Goal: Information Seeking & Learning: Learn about a topic

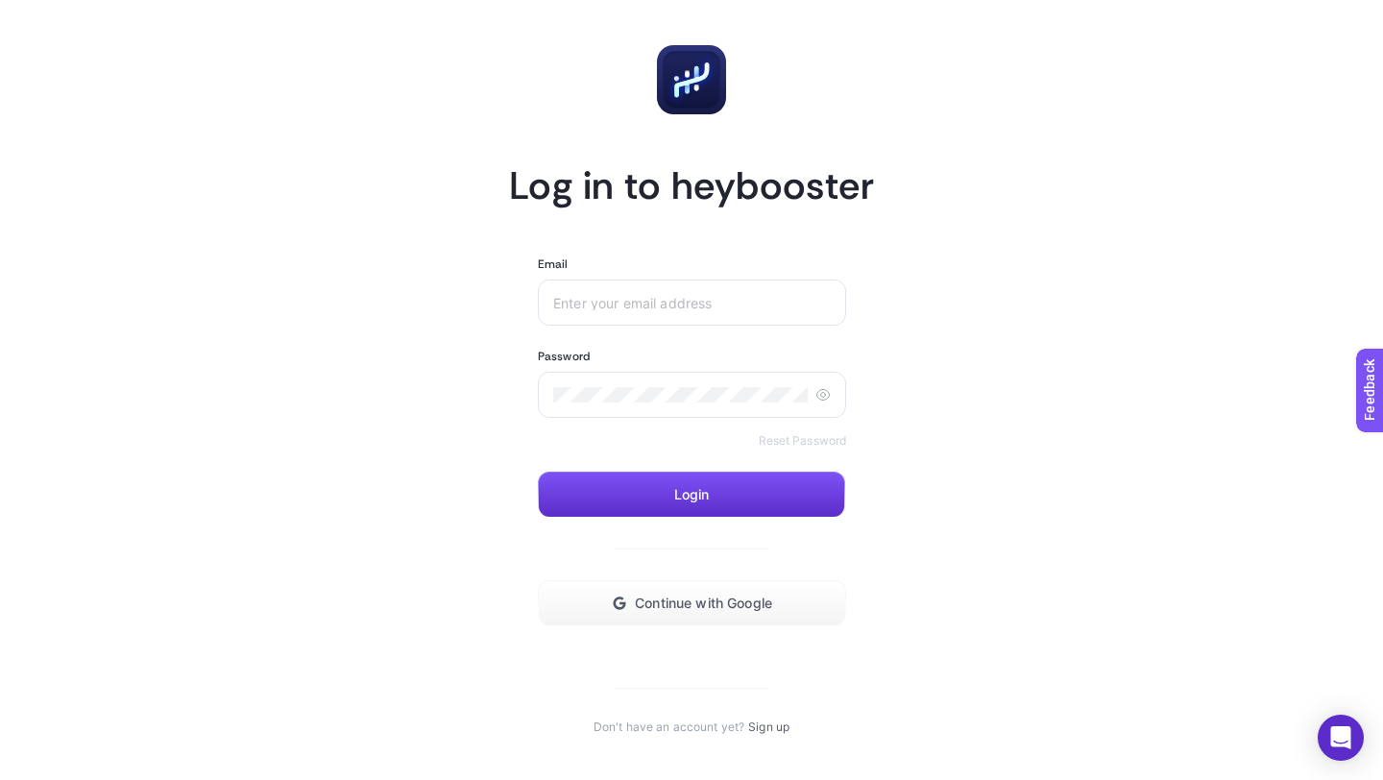
click at [888, 154] on article "Log in to heybooster Email Password Reset Password Login Continue with Google D…" at bounding box center [691, 390] width 1337 height 734
click at [713, 319] on div at bounding box center [692, 303] width 308 height 46
click at [722, 606] on span "Continue with Google" at bounding box center [703, 603] width 137 height 15
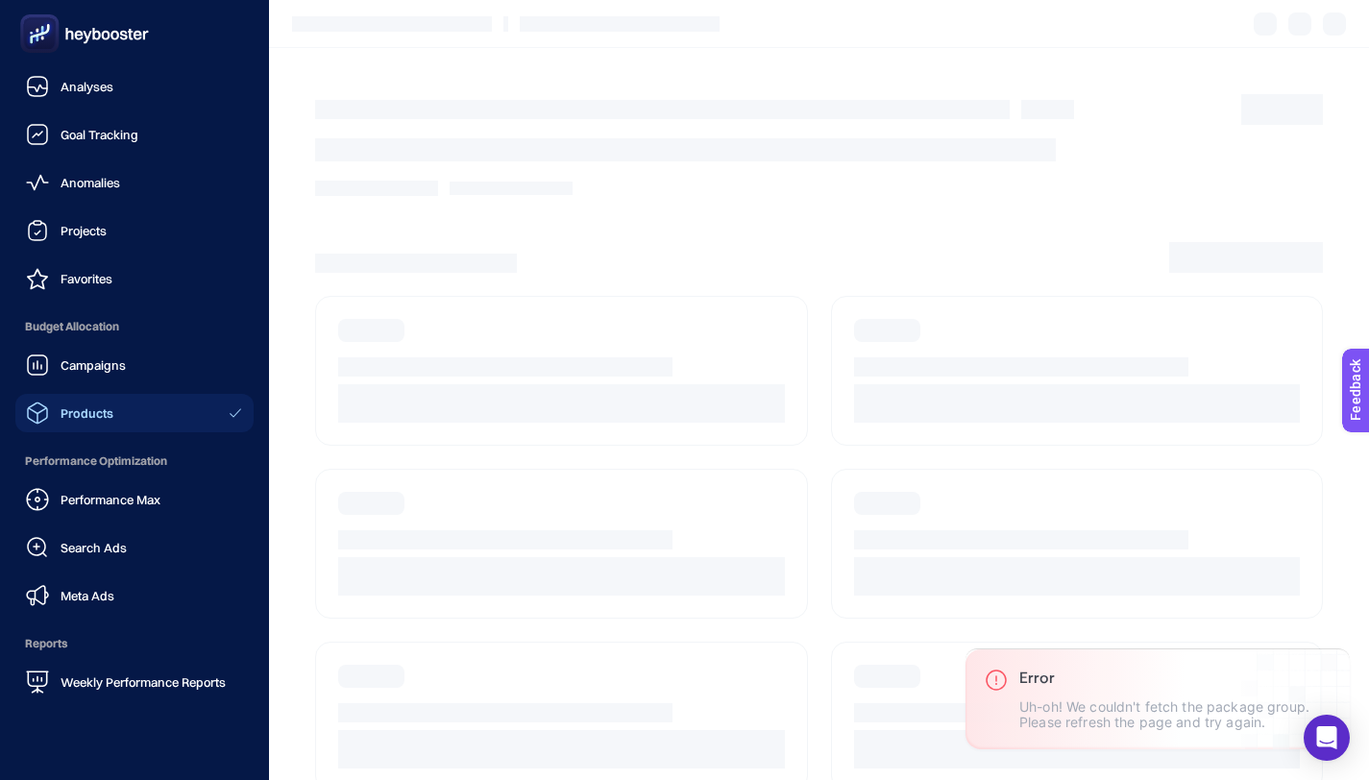
click at [46, 409] on icon at bounding box center [37, 413] width 21 height 22
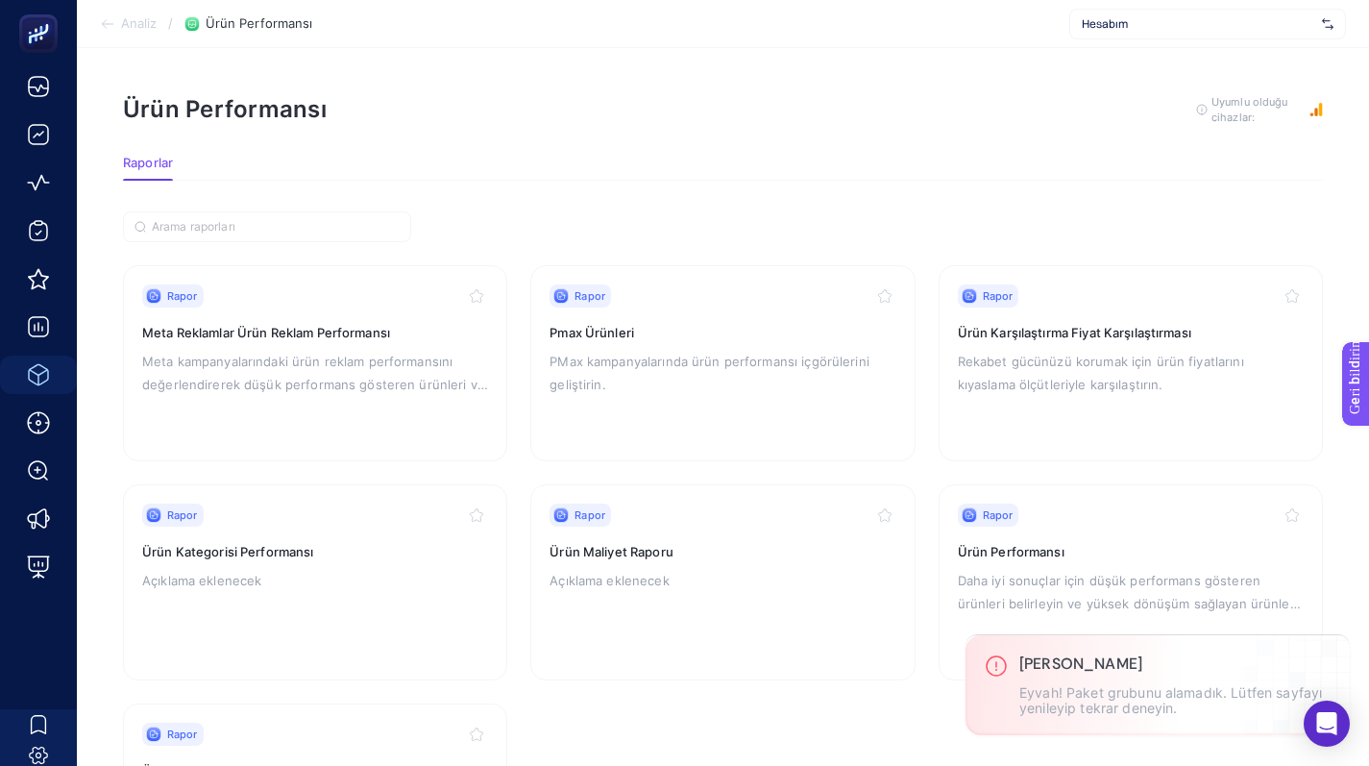
click at [967, 170] on section "Raporlar" at bounding box center [723, 168] width 1200 height 25
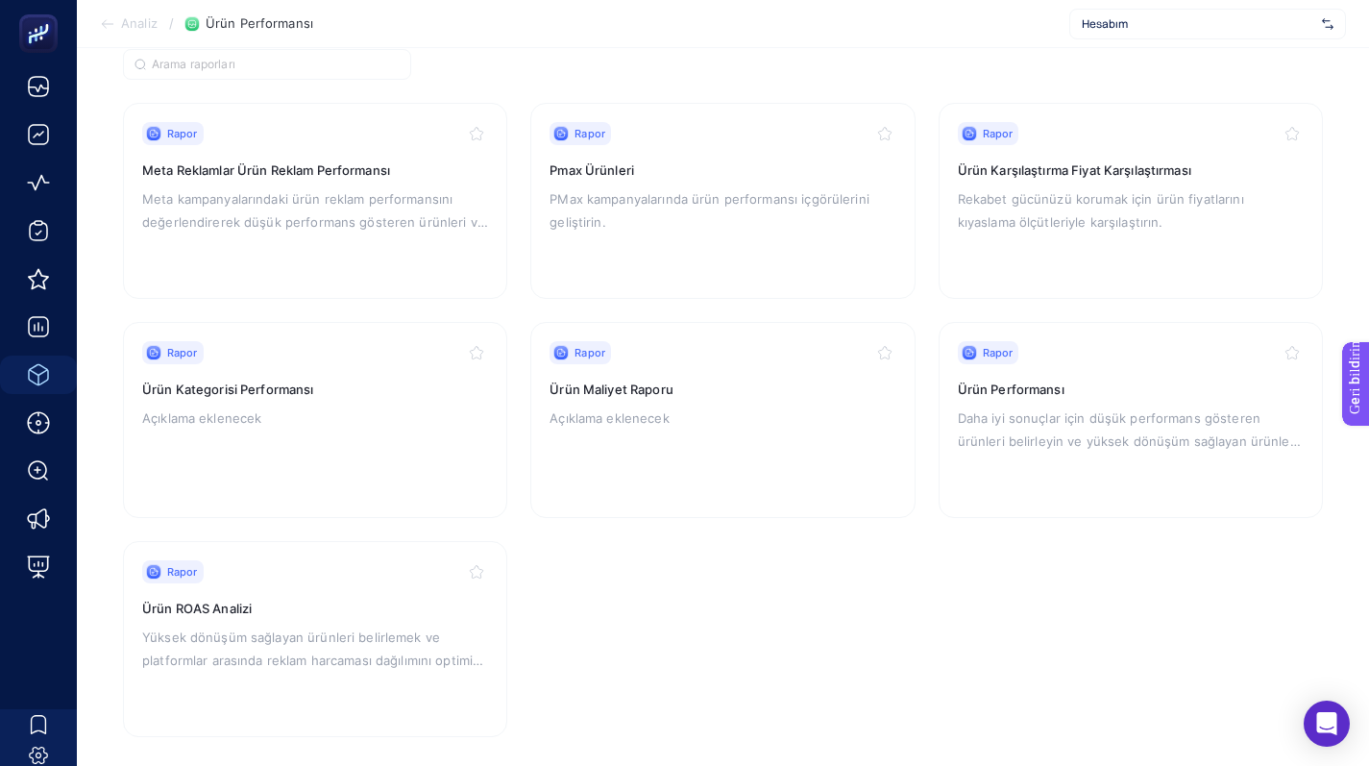
scroll to position [180, 0]
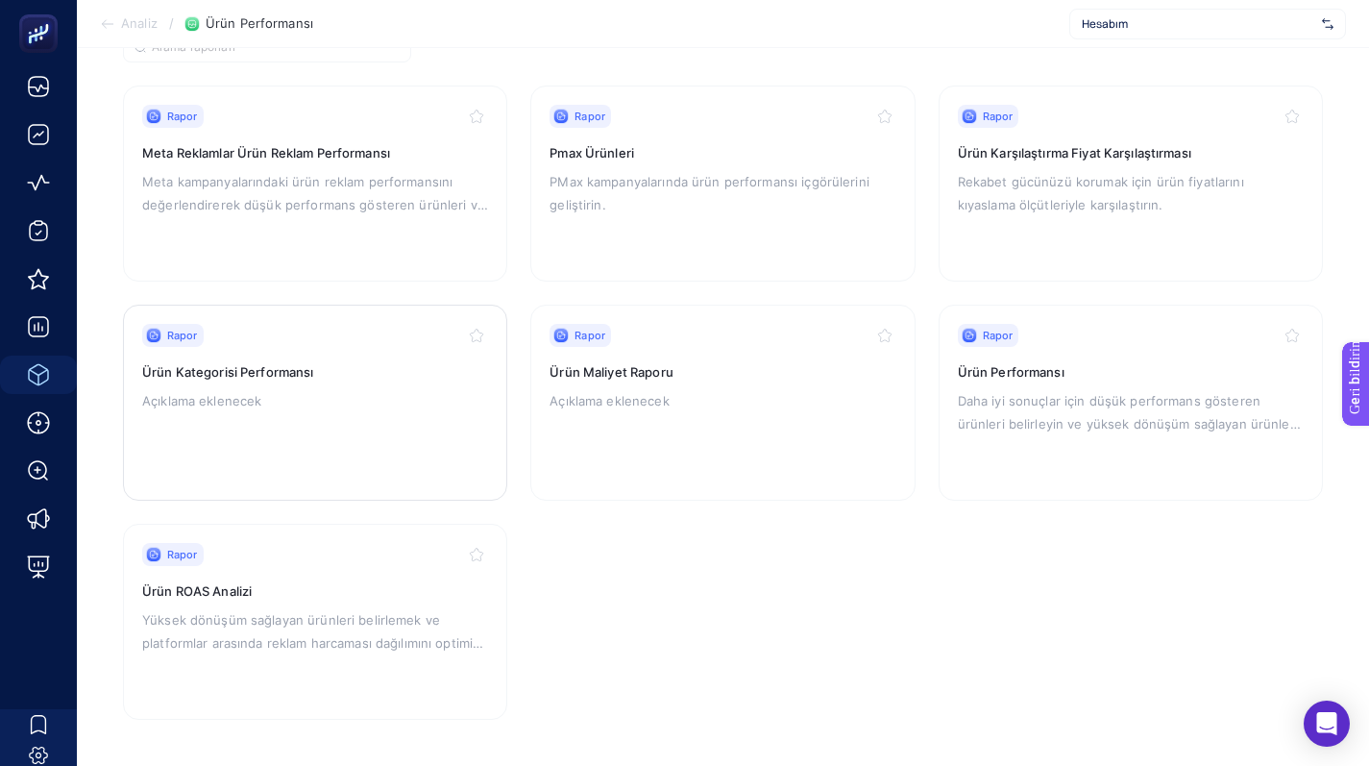
click at [377, 420] on div "Rapor Ürün Kategorisi Performansı Açıklama eklenecek" at bounding box center [315, 403] width 346 height 158
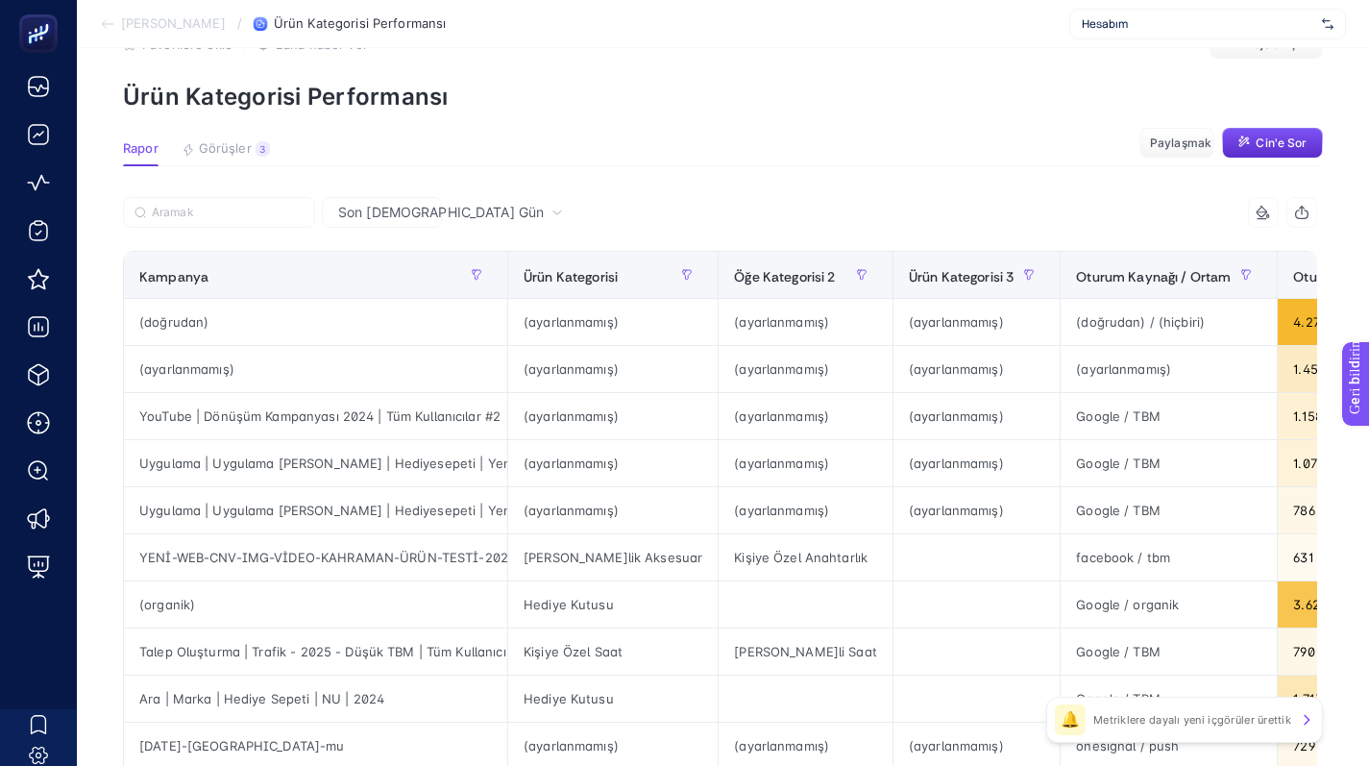
scroll to position [68, 0]
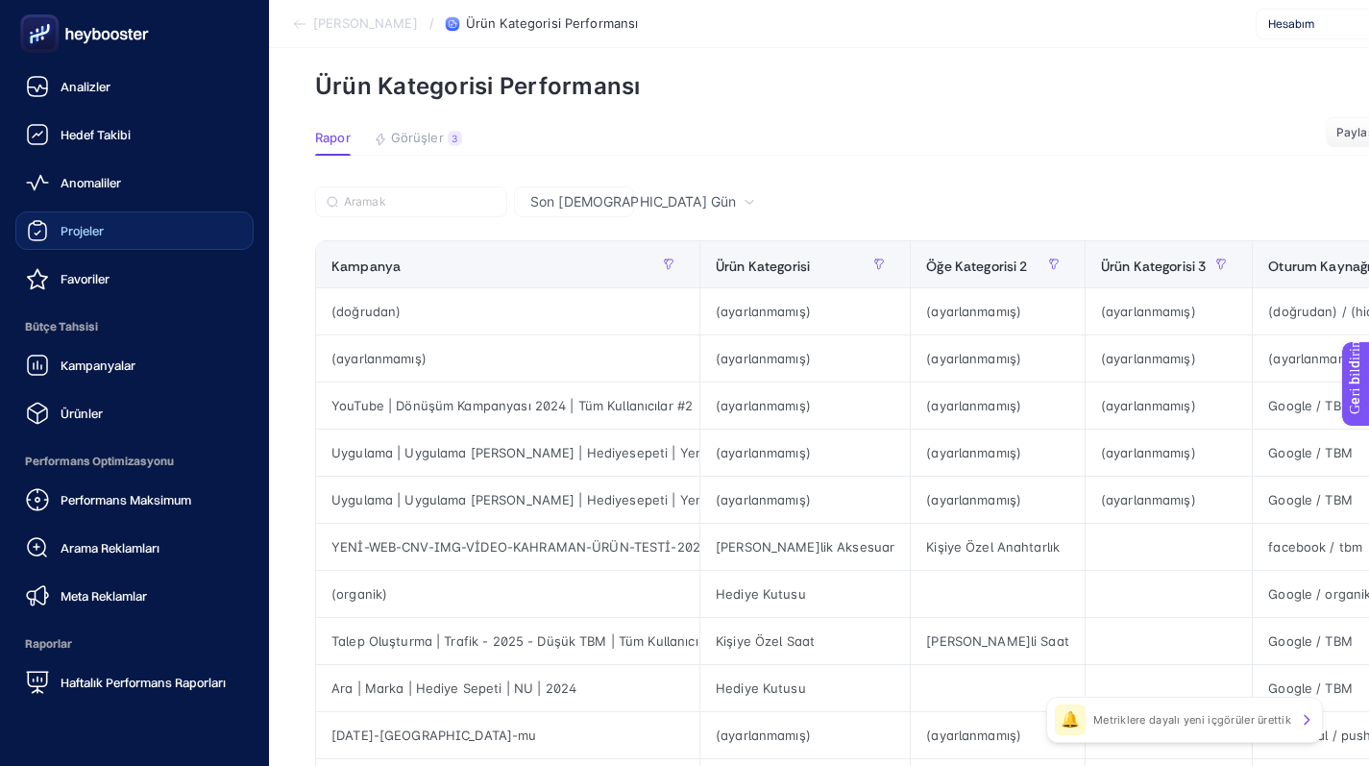
click at [53, 227] on div "Projeler" at bounding box center [65, 230] width 78 height 23
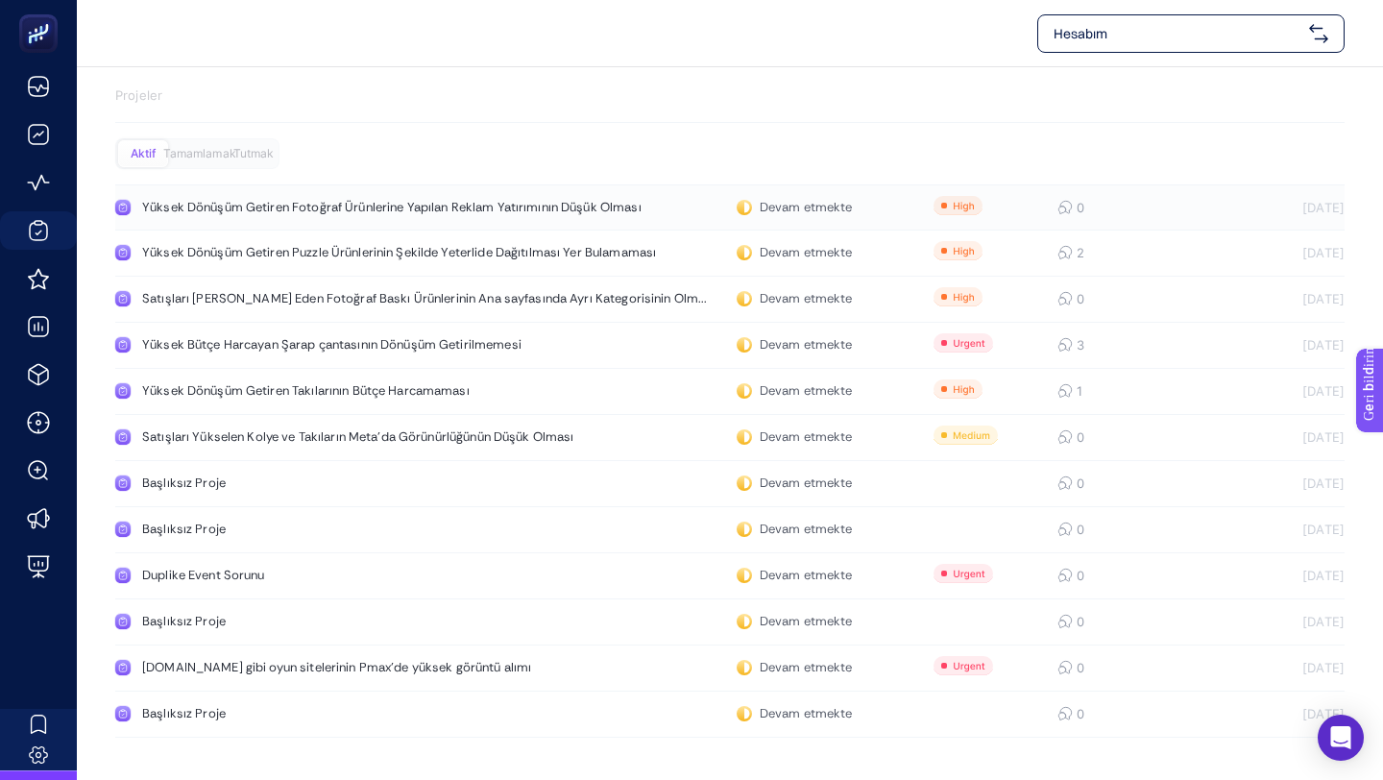
click at [481, 206] on font "Yüksek Dönüşüm Getiren Fotoğraf Ürünlerine Yapılan Reklam Yatırımının Düşük Olm…" at bounding box center [391, 207] width 499 height 16
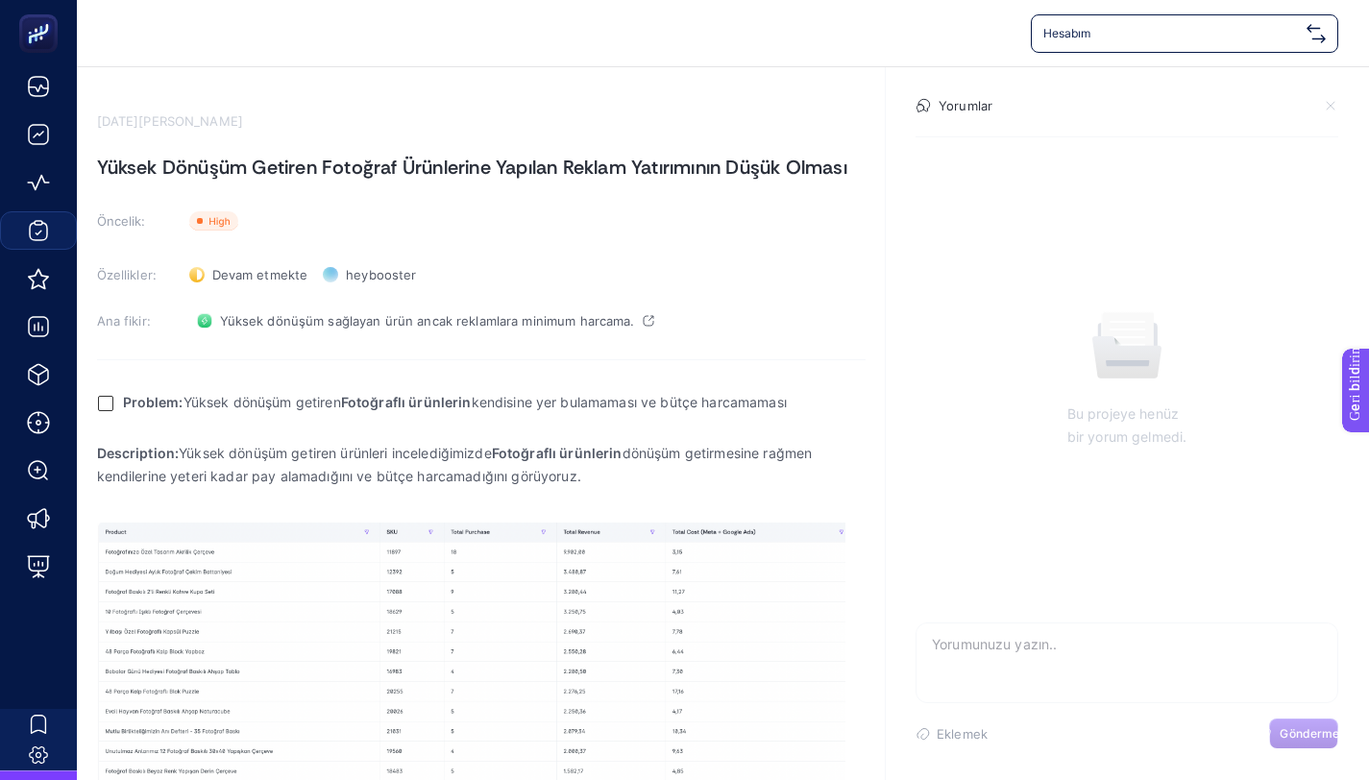
click at [1074, 42] on div "Hesabım" at bounding box center [1184, 33] width 307 height 38
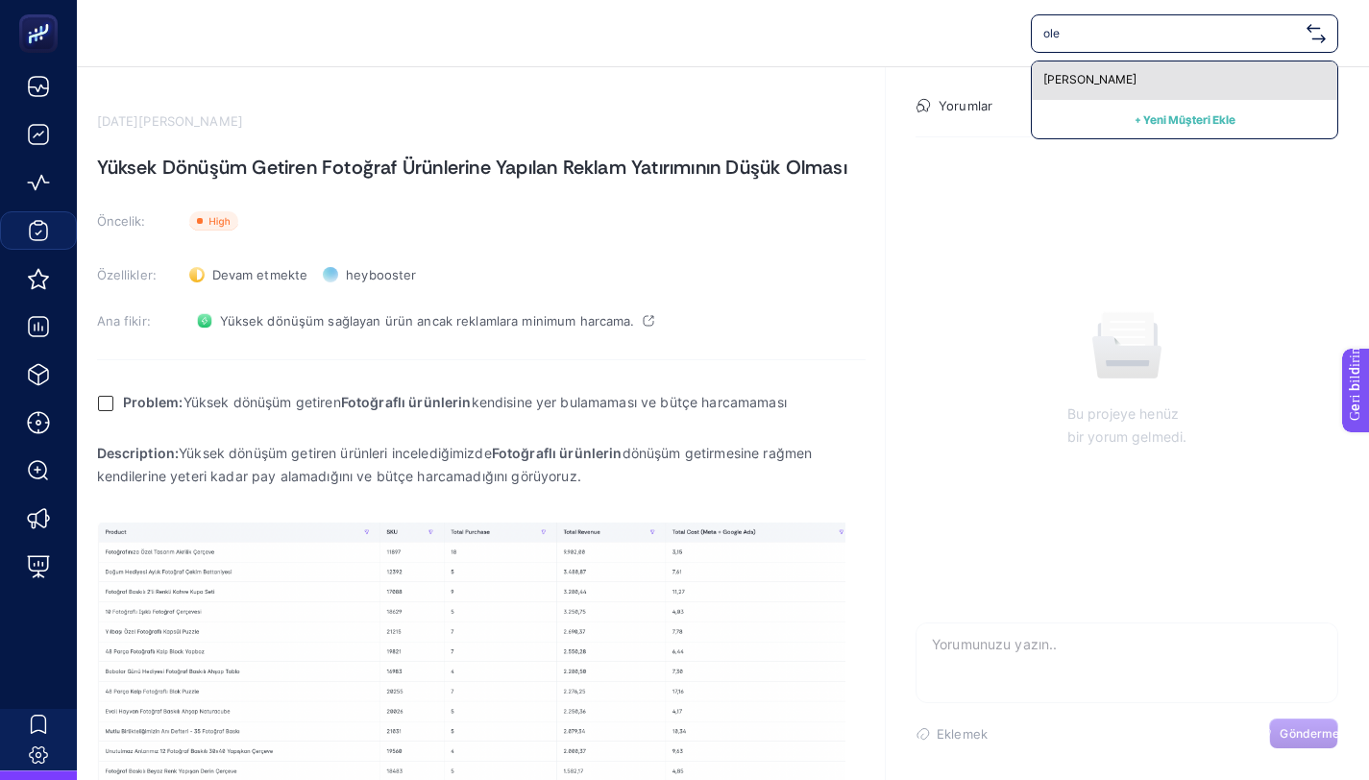
type input "ole"
click at [1078, 72] on font "Oleg Cassini" at bounding box center [1089, 79] width 93 height 14
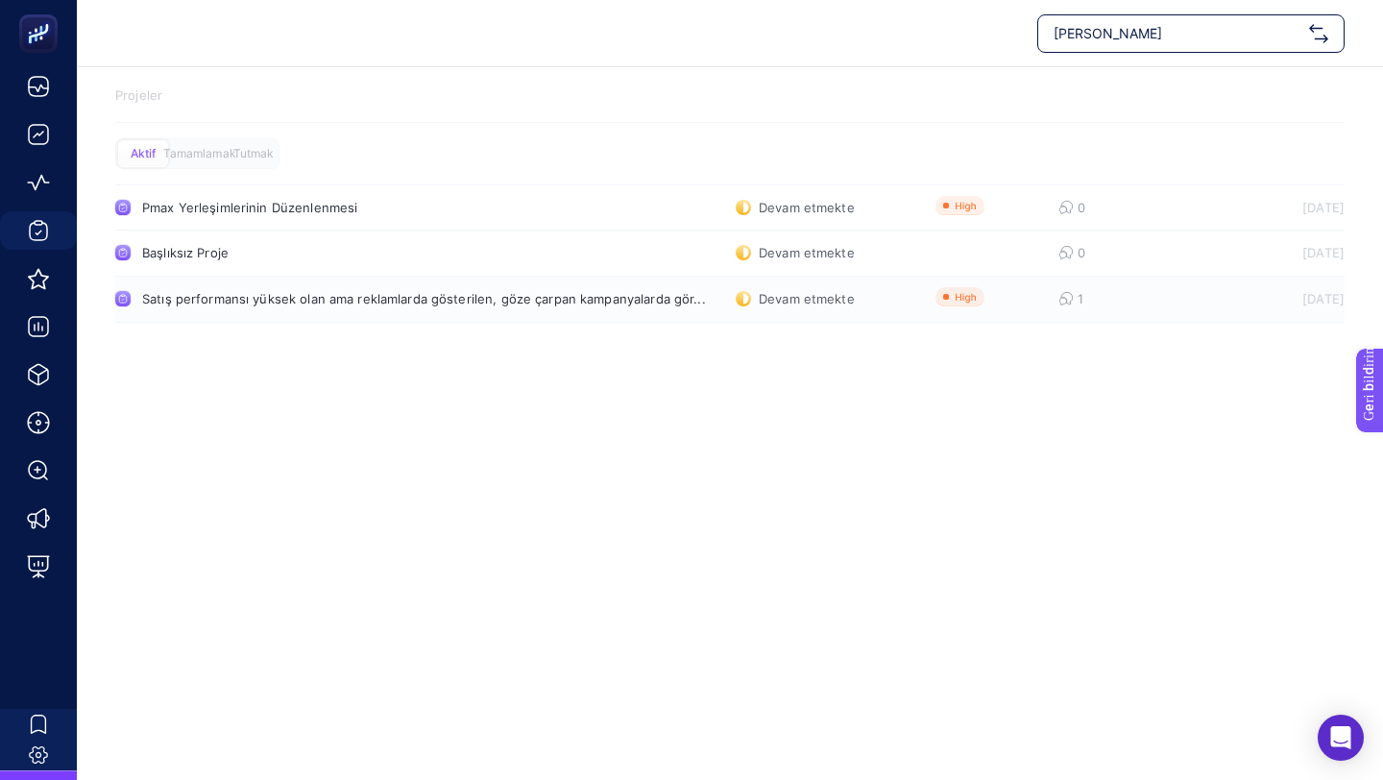
click at [341, 295] on font "Satış performansı yüksek olan ama reklamlarda gösterilen, göze çarpan kampanyal…" at bounding box center [424, 298] width 564 height 15
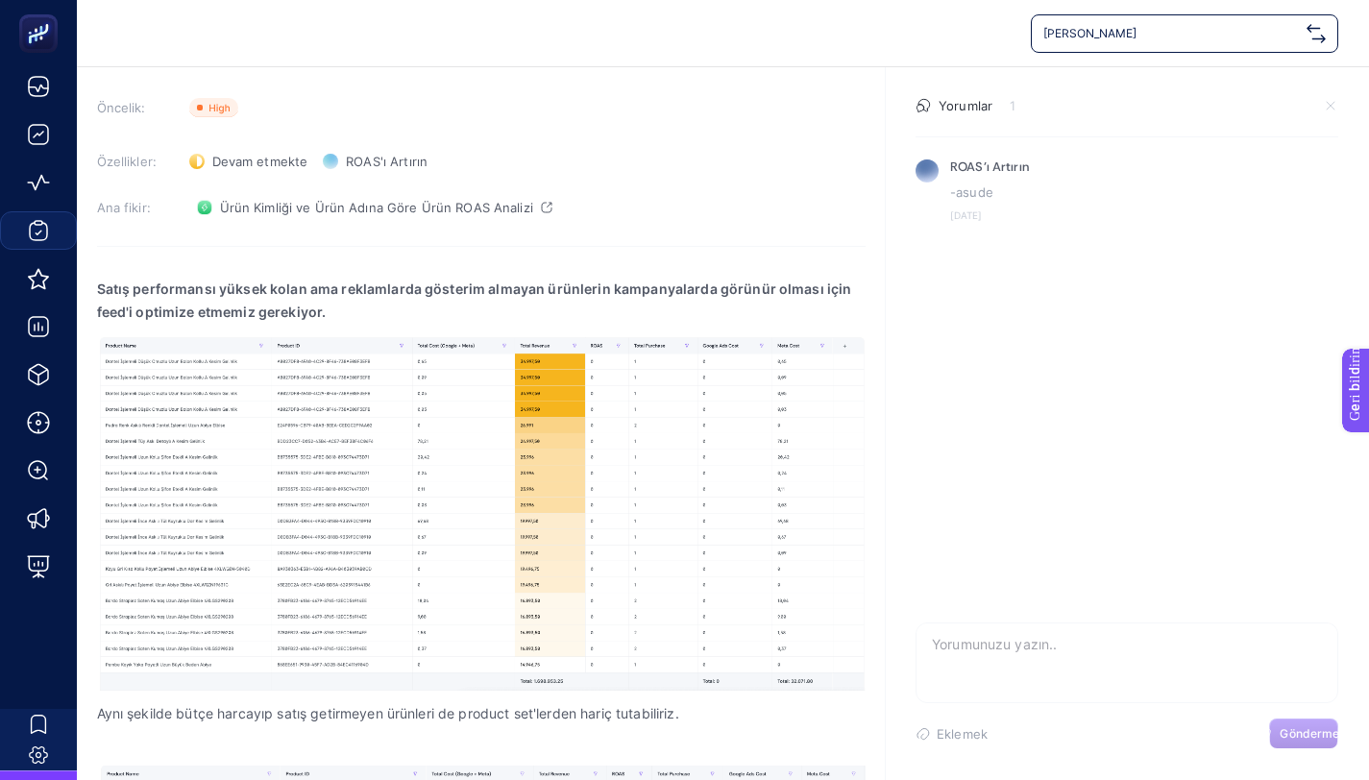
scroll to position [158, 0]
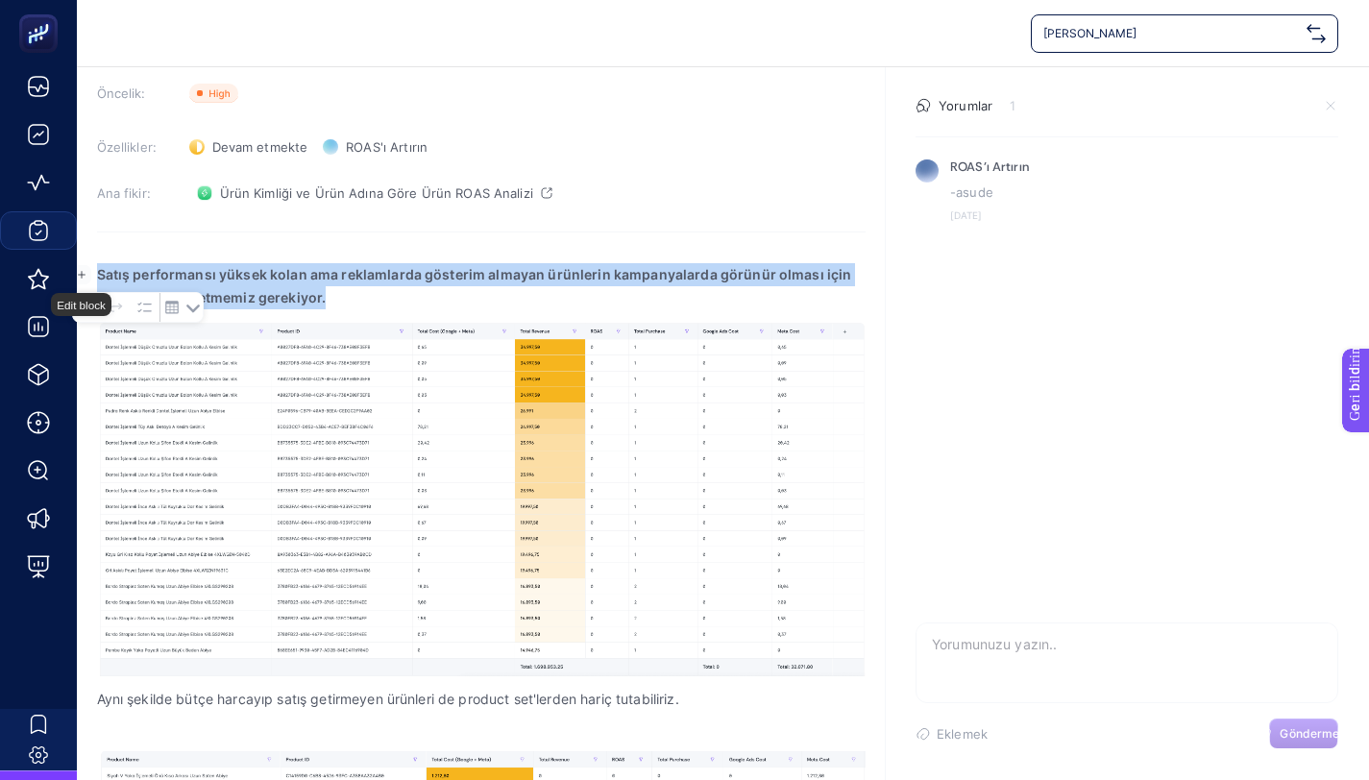
drag, startPoint x: 332, startPoint y: 297, endPoint x: 95, endPoint y: 268, distance: 239.0
click at [95, 268] on body "Oleg Cassini 17 Mart 2025 Satış performansı yüksek olan ama reklamlarda gösteri…" at bounding box center [684, 232] width 1369 height 780
copy strong "Satış performansı yüksek kolan ama reklamlarda gösterim almayan ürünlerin kampa…"
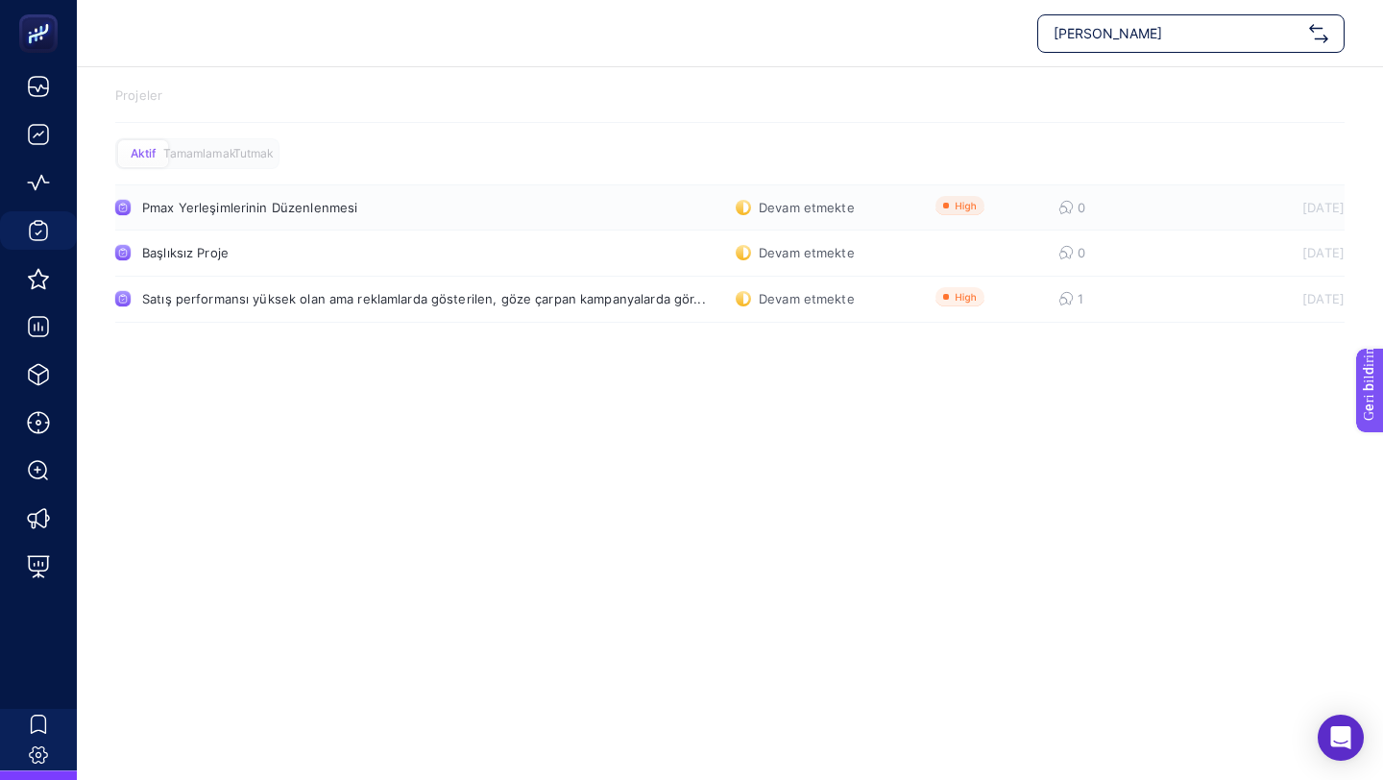
click at [190, 212] on font "Pmax Yerleşimlerinin Düzenlenmesi" at bounding box center [249, 207] width 215 height 15
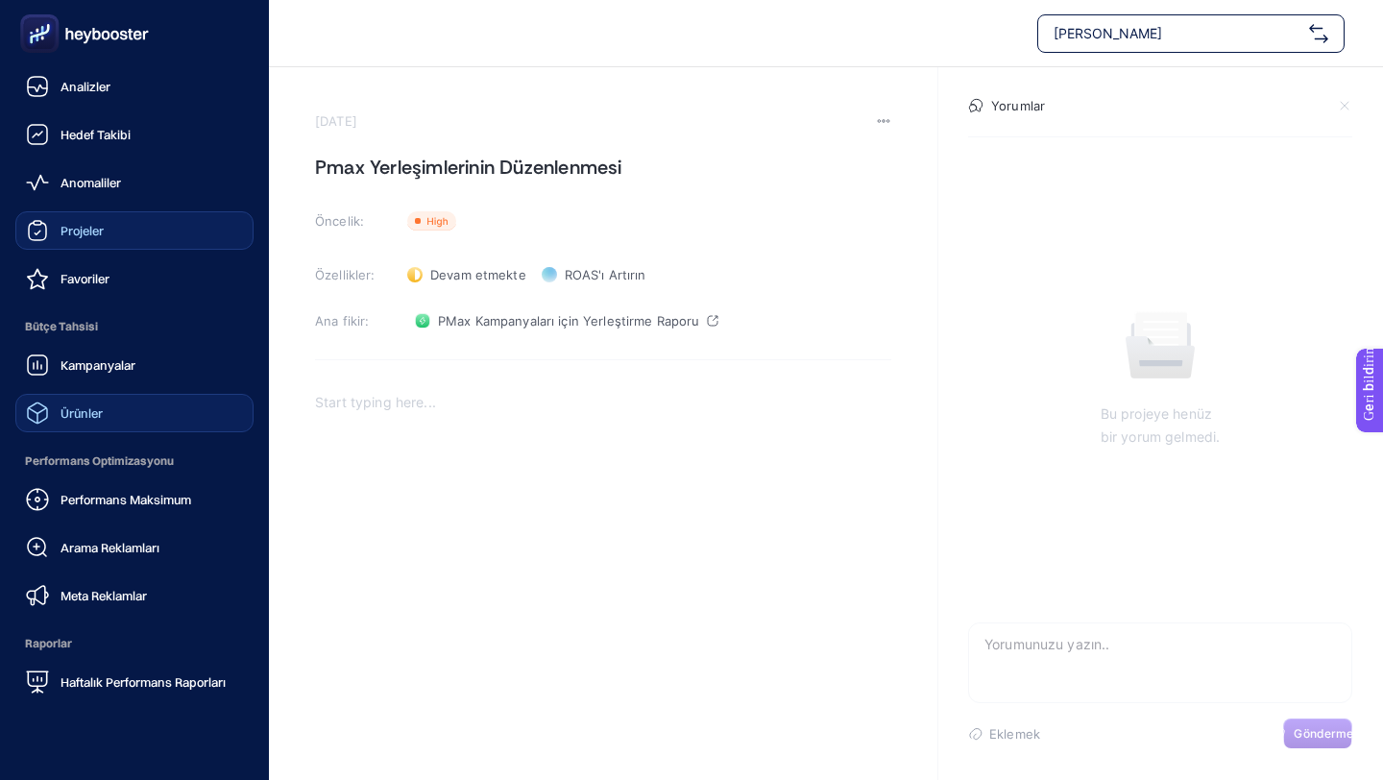
click at [74, 408] on font "Ürünler" at bounding box center [82, 412] width 42 height 15
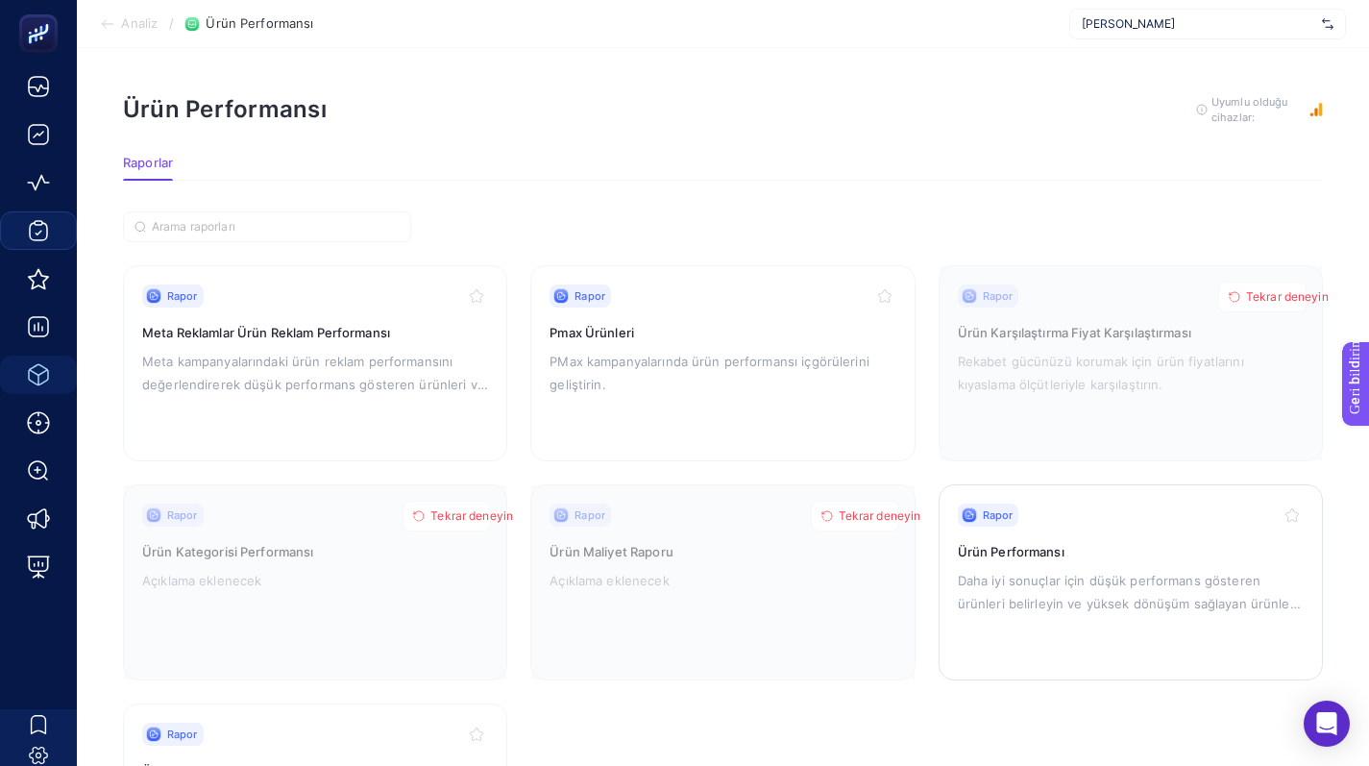
click at [1179, 508] on div "Rapor" at bounding box center [1131, 514] width 346 height 23
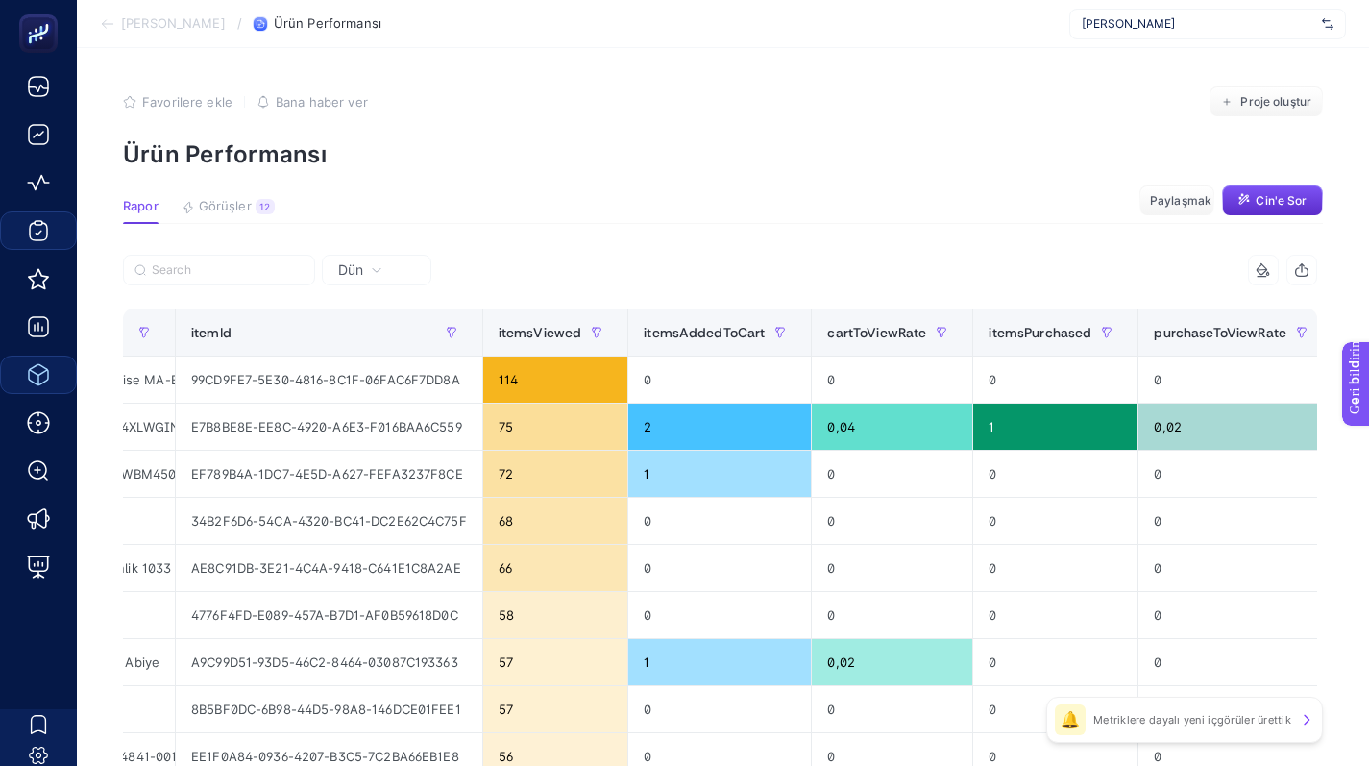
scroll to position [0, 334]
click at [1037, 329] on span "itemsPurchased" at bounding box center [1037, 332] width 103 height 15
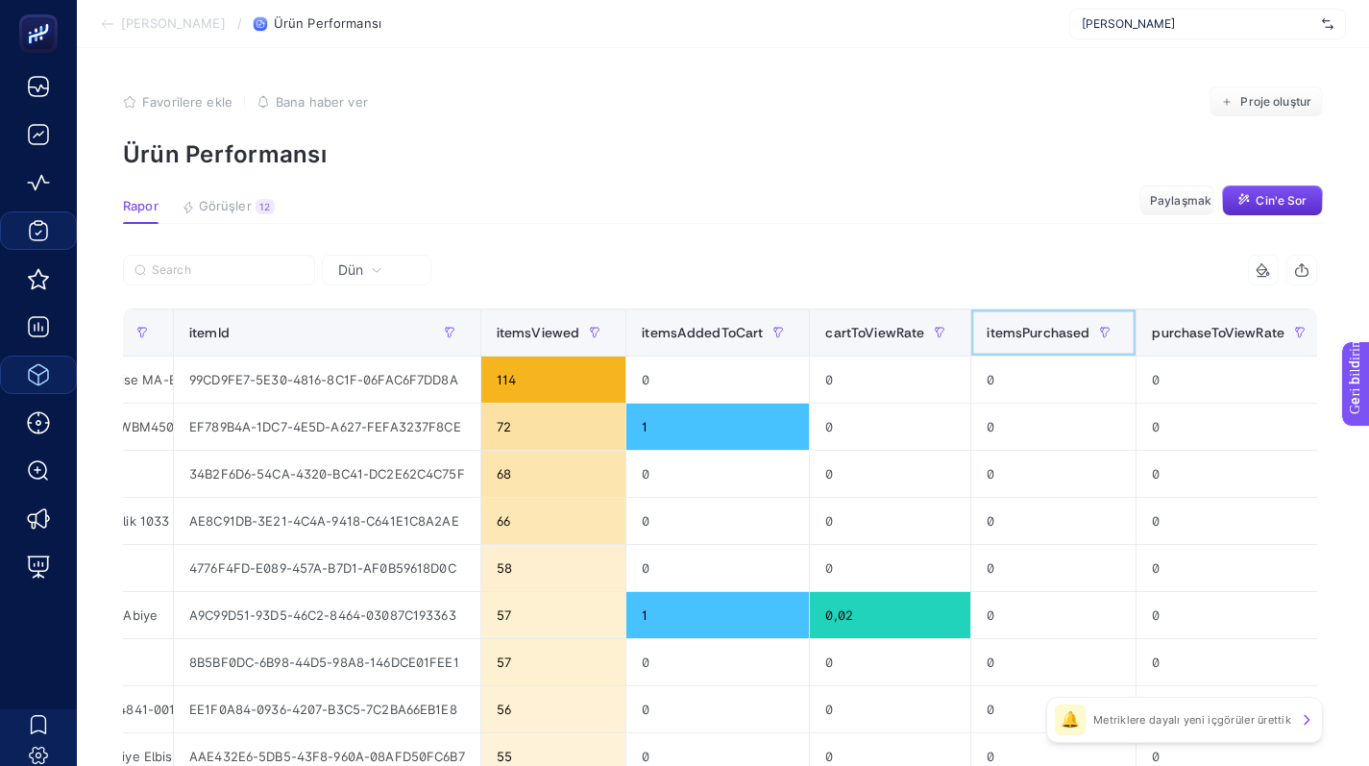
click at [1022, 332] on span "itemsPurchased" at bounding box center [1037, 332] width 103 height 15
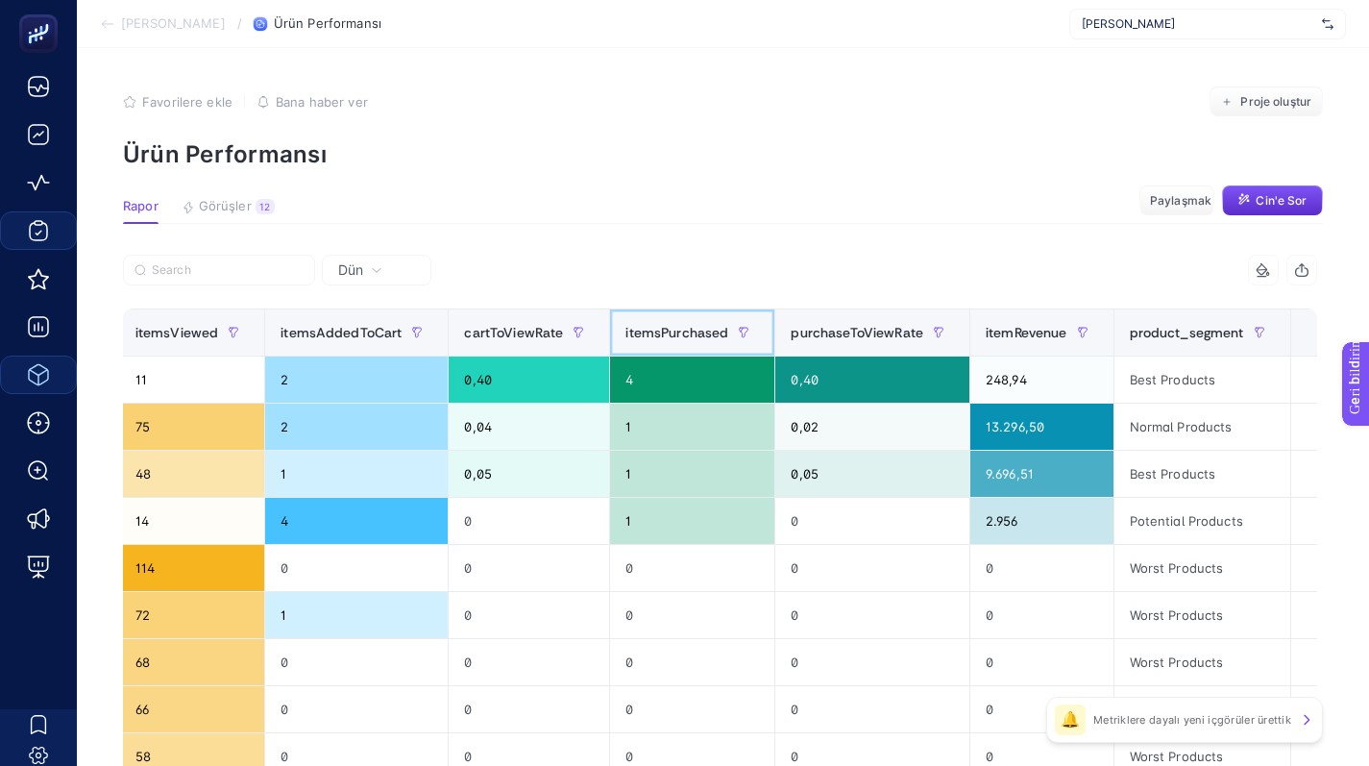
scroll to position [0, 716]
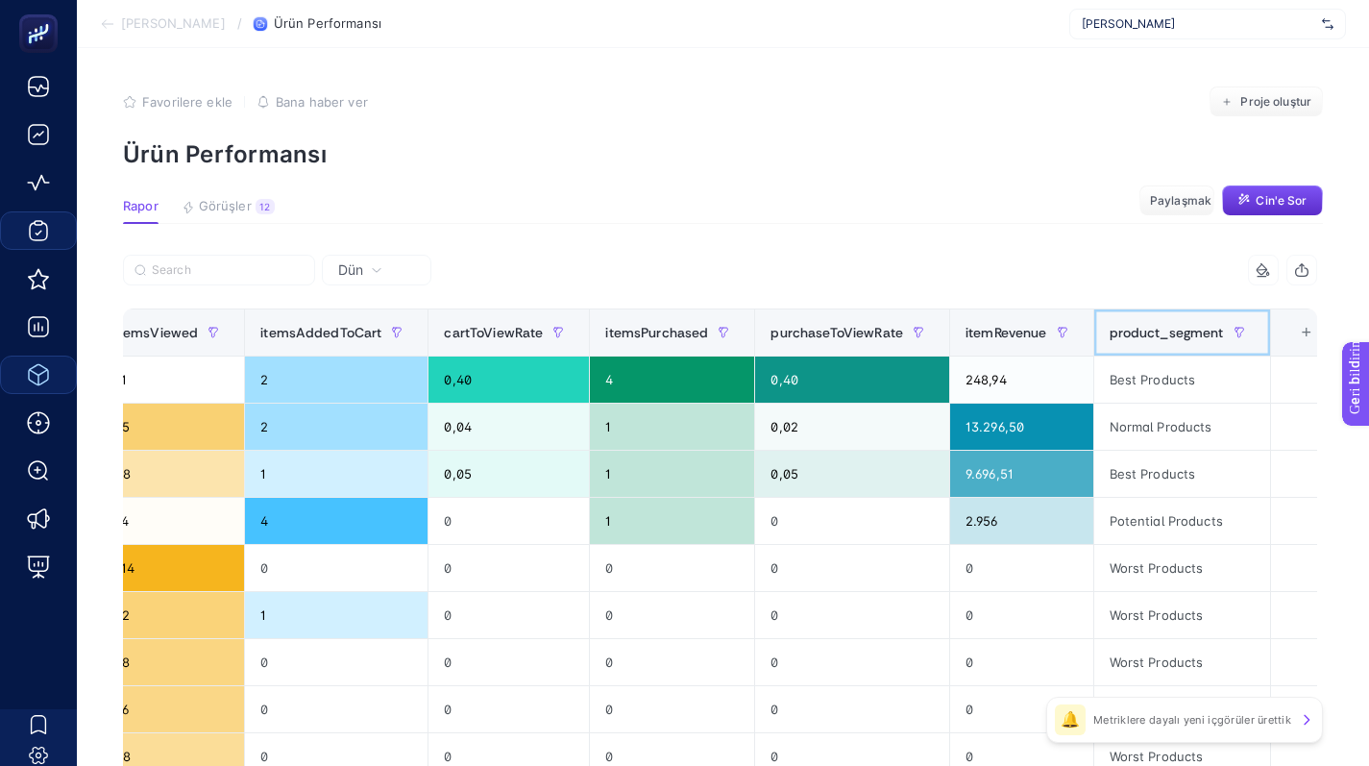
click at [1161, 326] on span "product_segment" at bounding box center [1166, 332] width 114 height 15
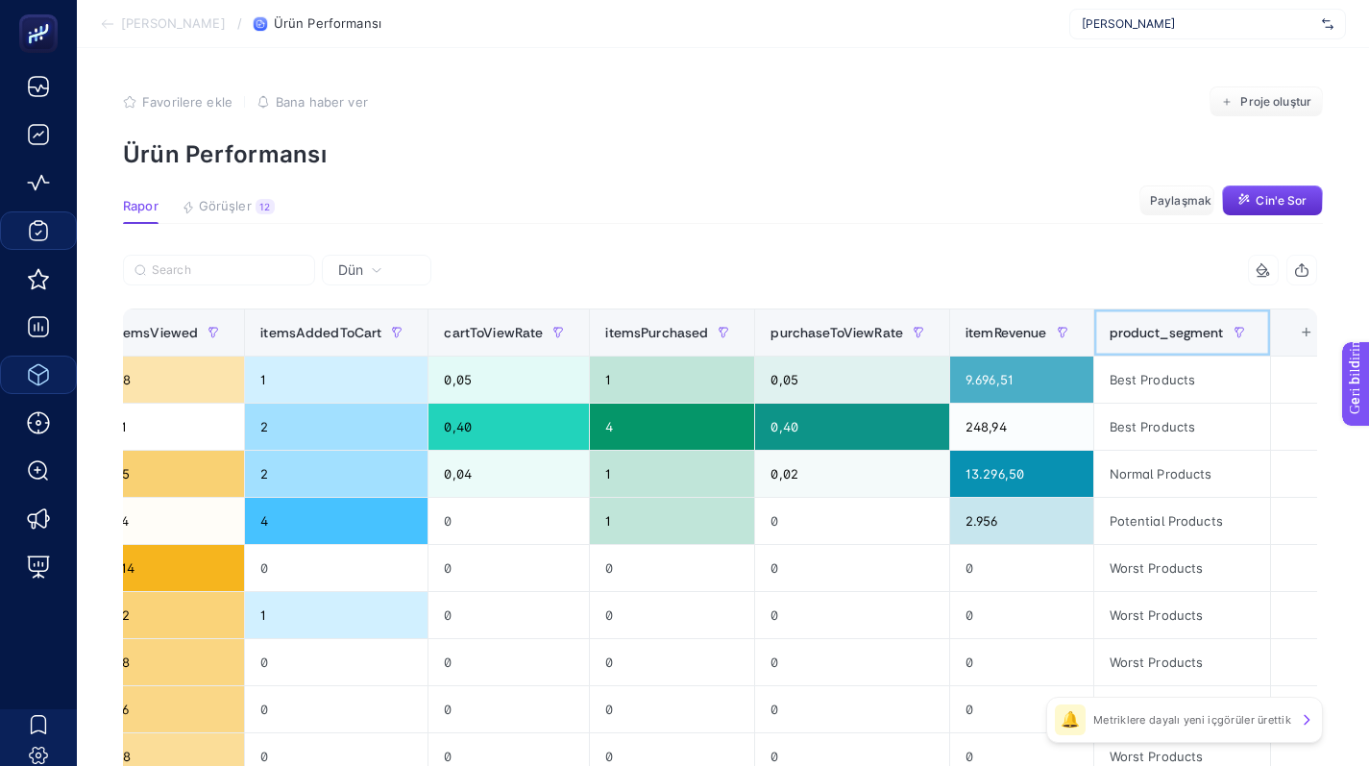
click at [1160, 326] on span "product_segment" at bounding box center [1166, 332] width 114 height 15
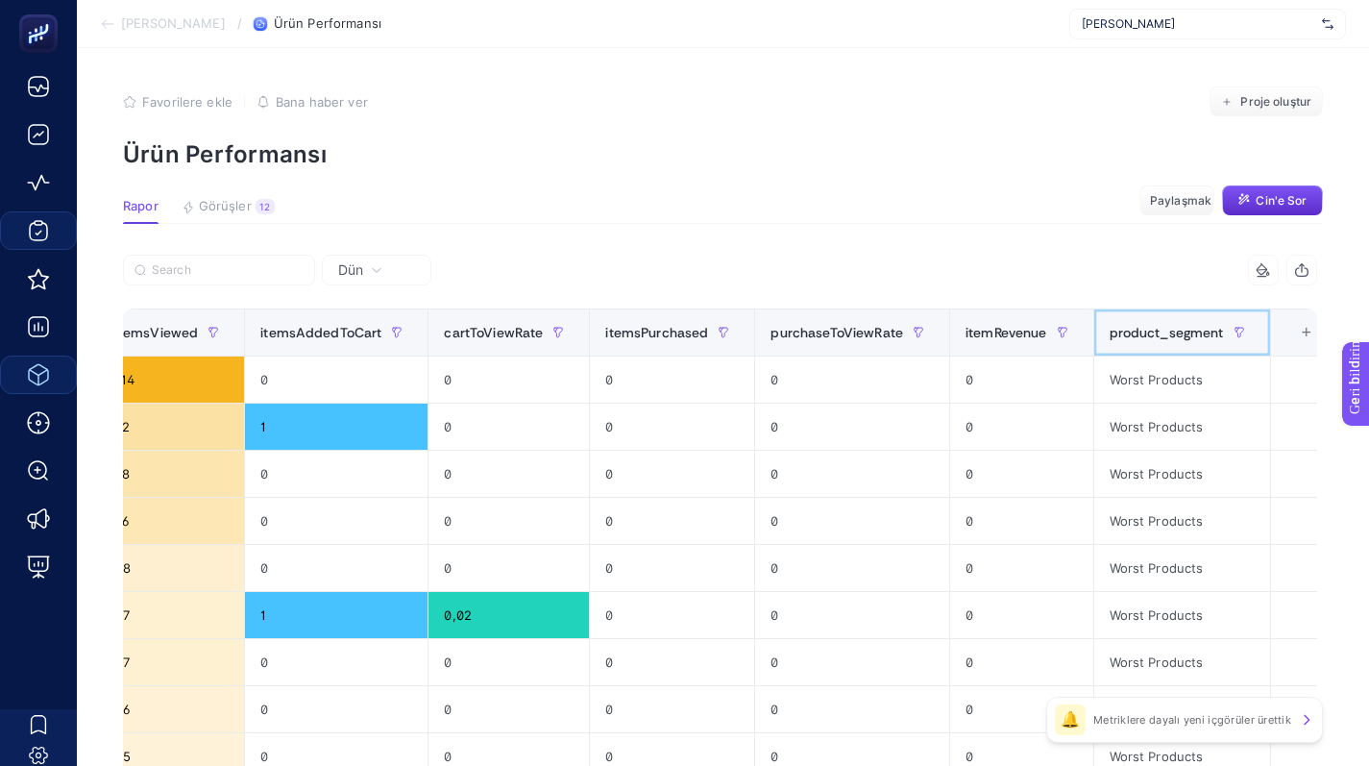
click at [1153, 325] on span "product_segment" at bounding box center [1166, 332] width 114 height 15
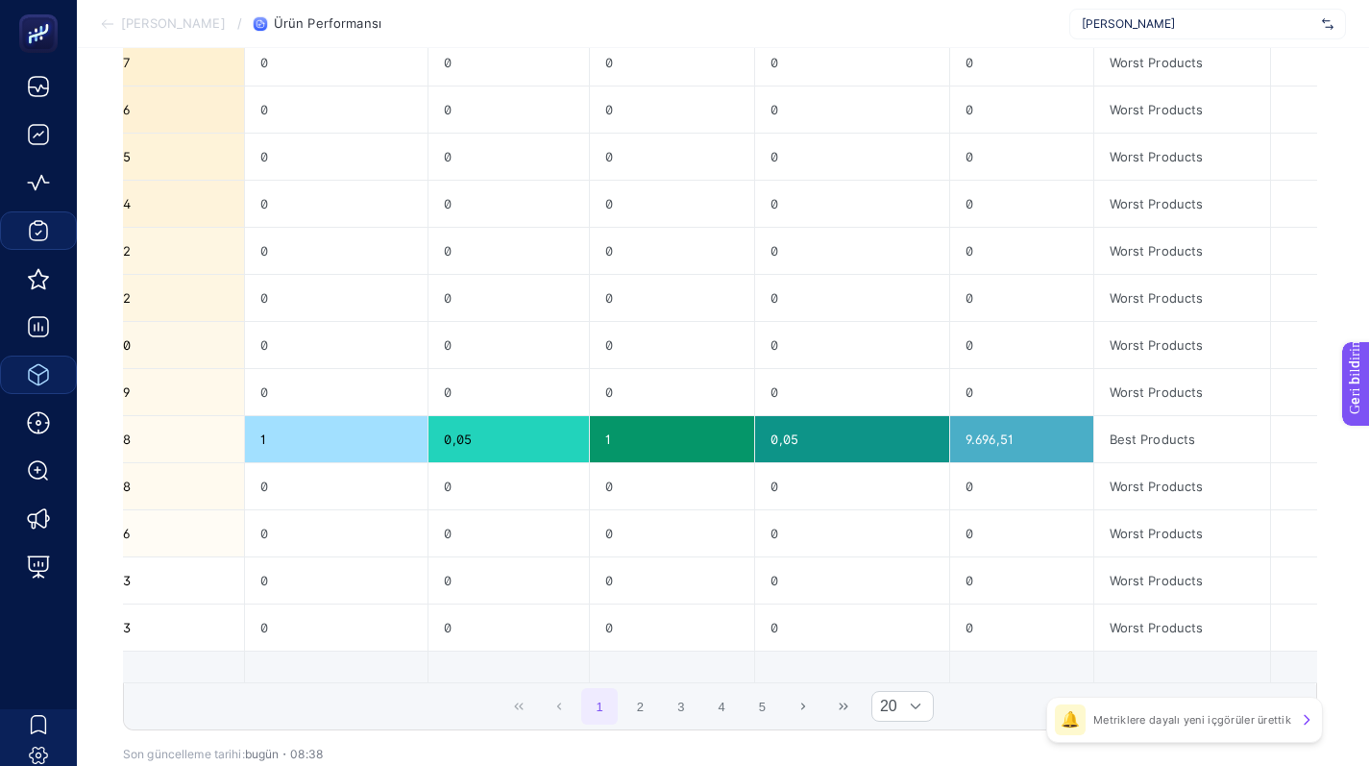
scroll to position [779, 9]
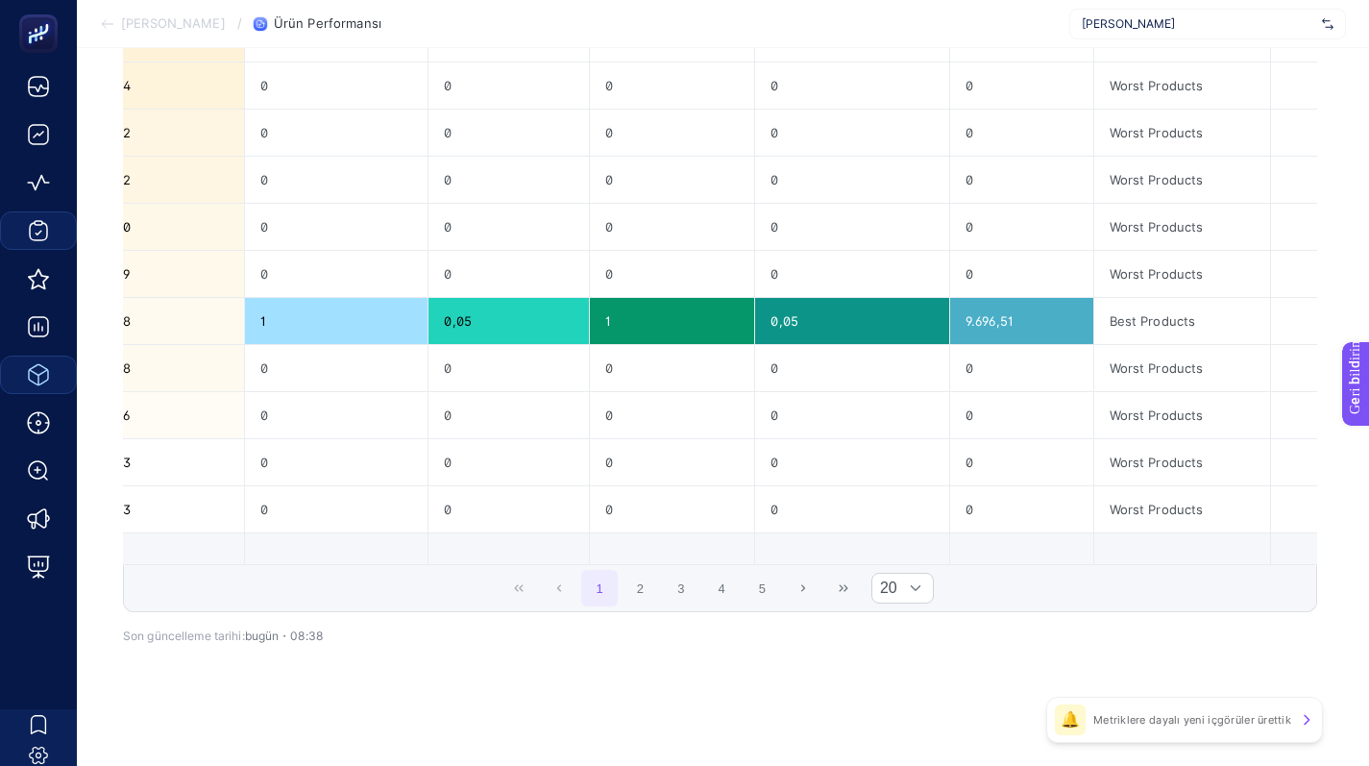
click at [697, 591] on span "1 2 3 4 5" at bounding box center [680, 588] width 203 height 40
click at [721, 581] on button "4" at bounding box center [721, 588] width 36 height 36
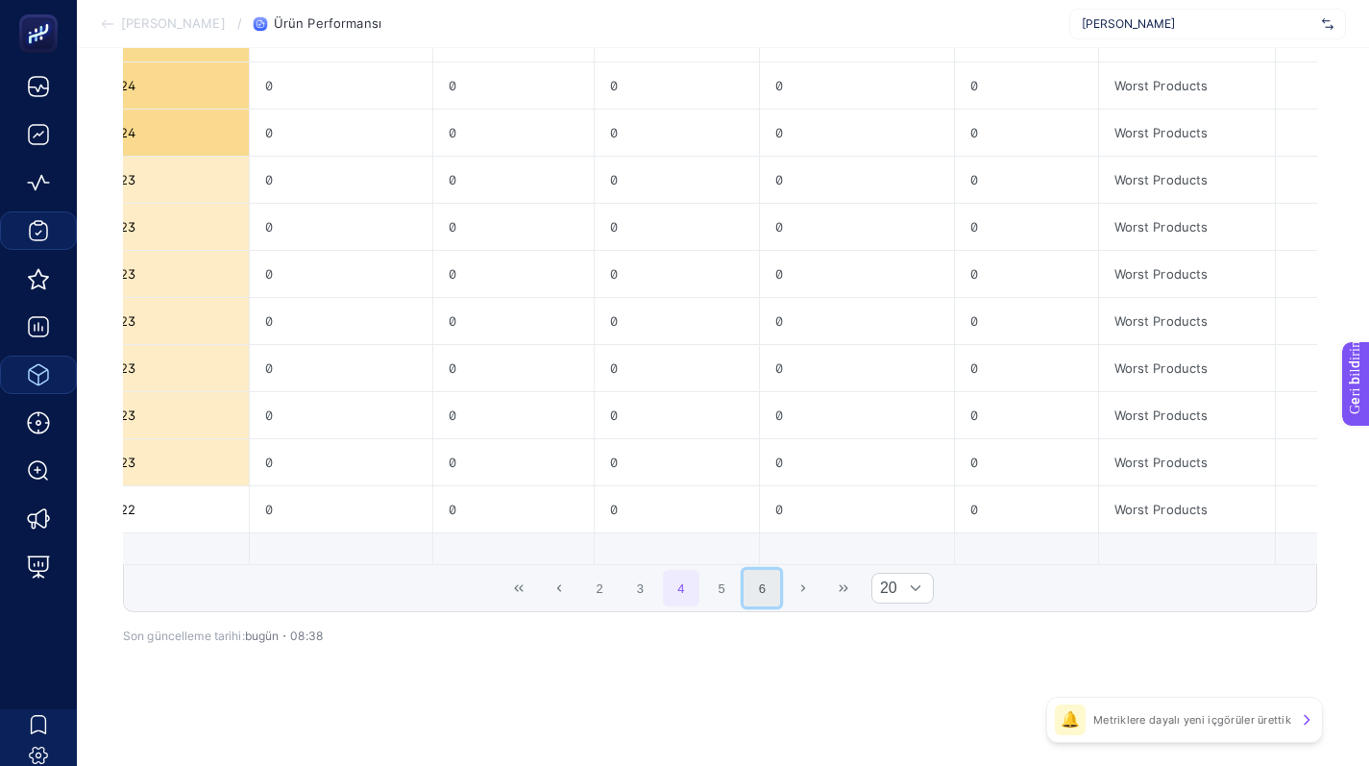
click at [756, 583] on button "6" at bounding box center [761, 588] width 36 height 36
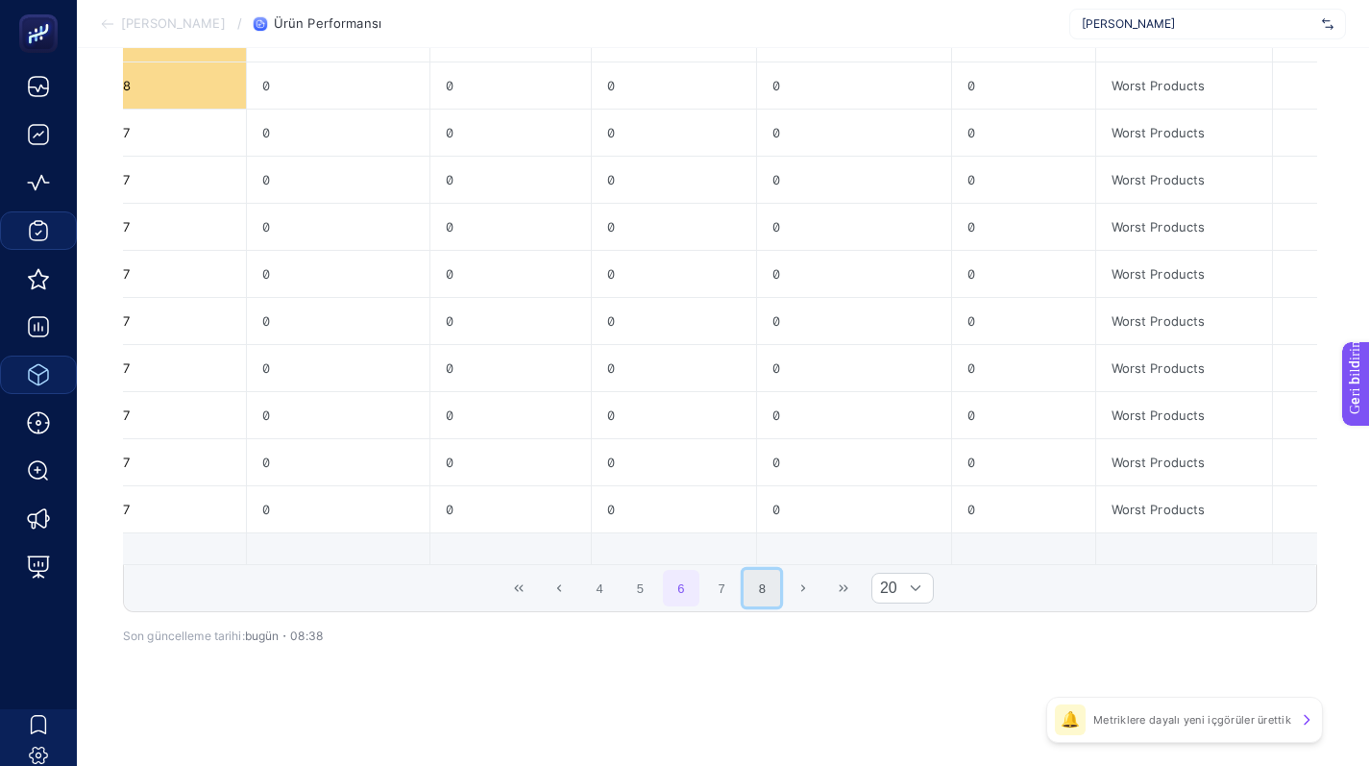
click at [769, 586] on button "8" at bounding box center [761, 588] width 36 height 36
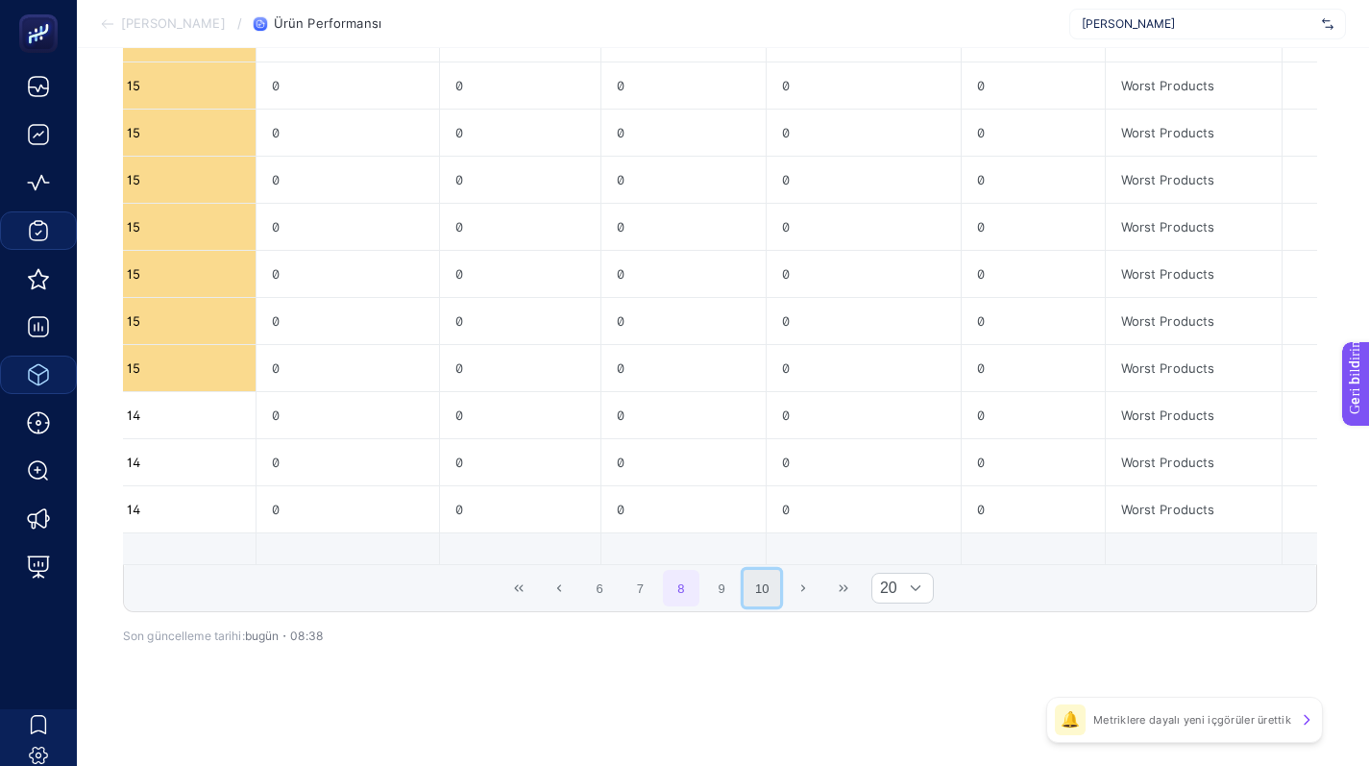
click at [768, 594] on button "10" at bounding box center [761, 588] width 36 height 36
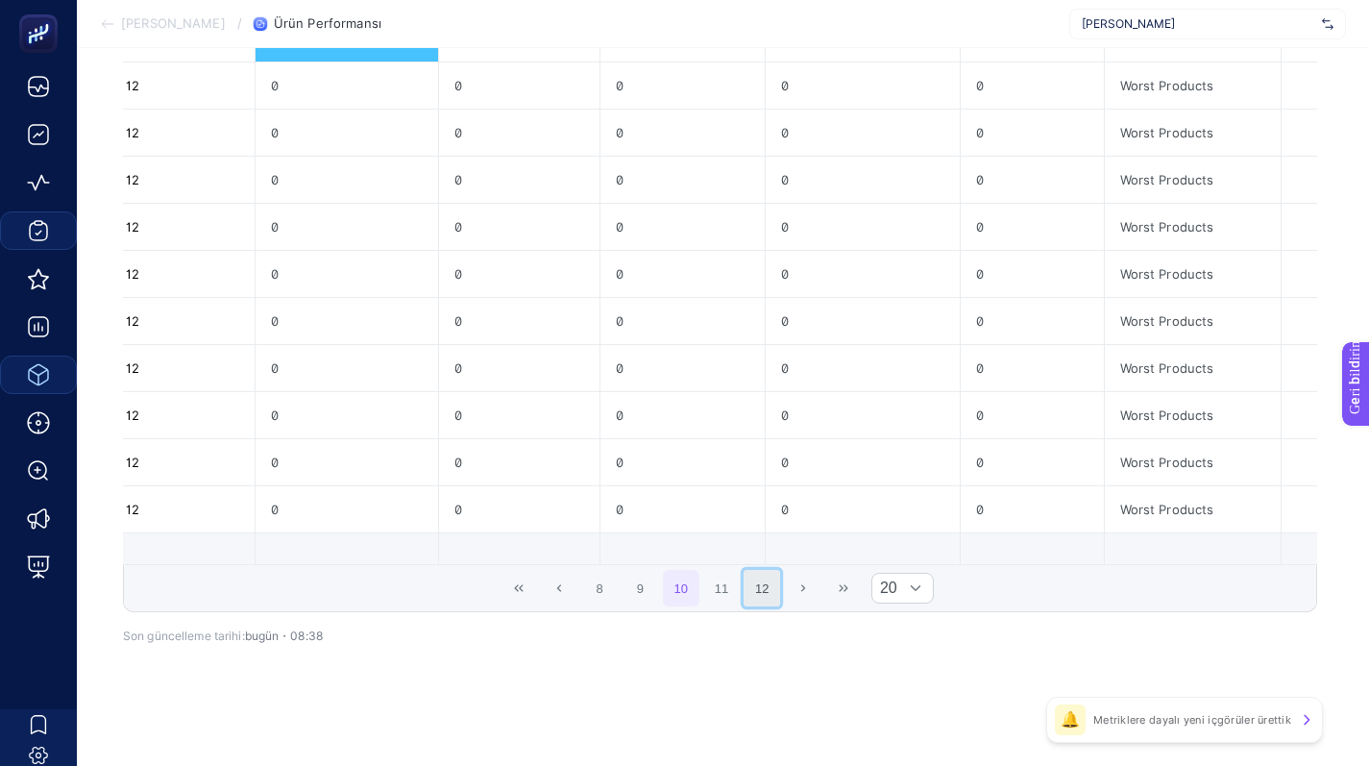
click at [765, 594] on button "12" at bounding box center [761, 588] width 36 height 36
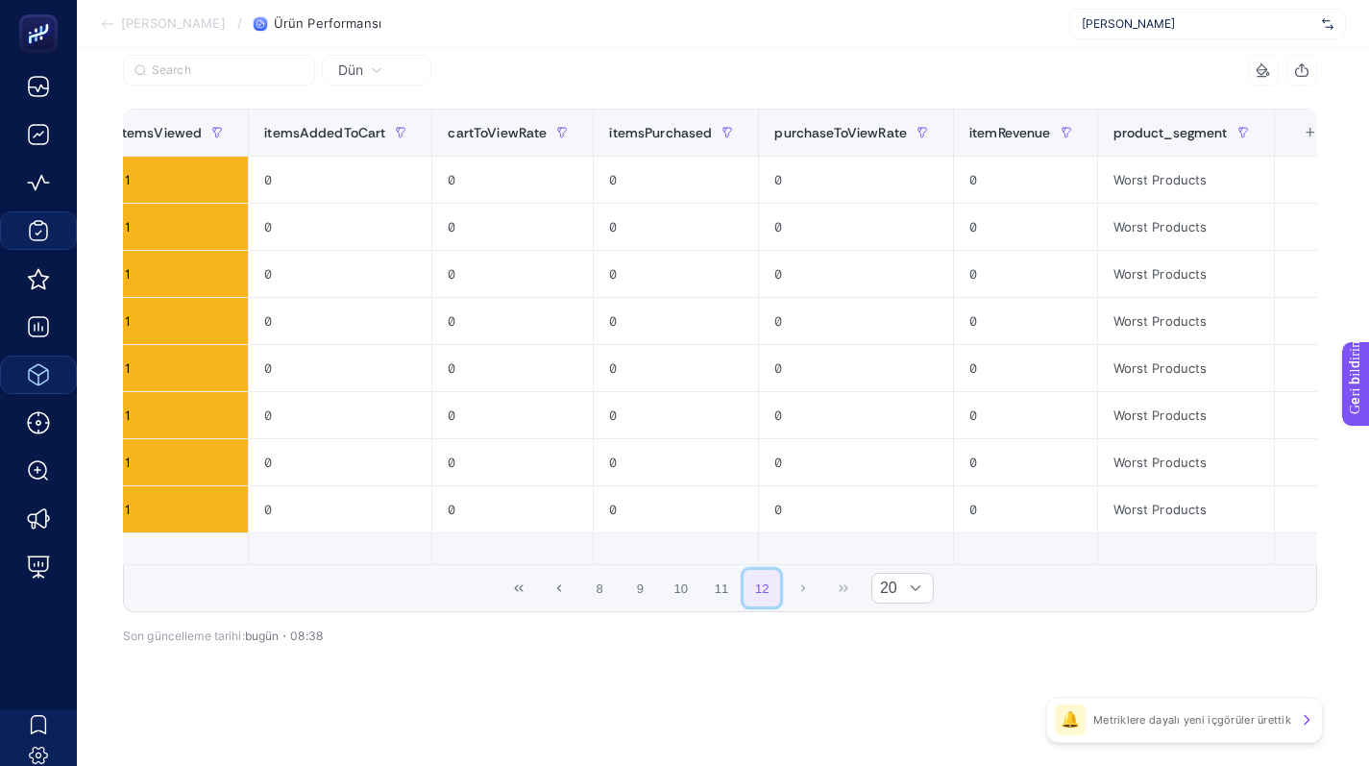
click at [765, 594] on button "12" at bounding box center [761, 588] width 36 height 36
click at [797, 585] on div "8 9 10 11 12 20" at bounding box center [720, 588] width 1192 height 46
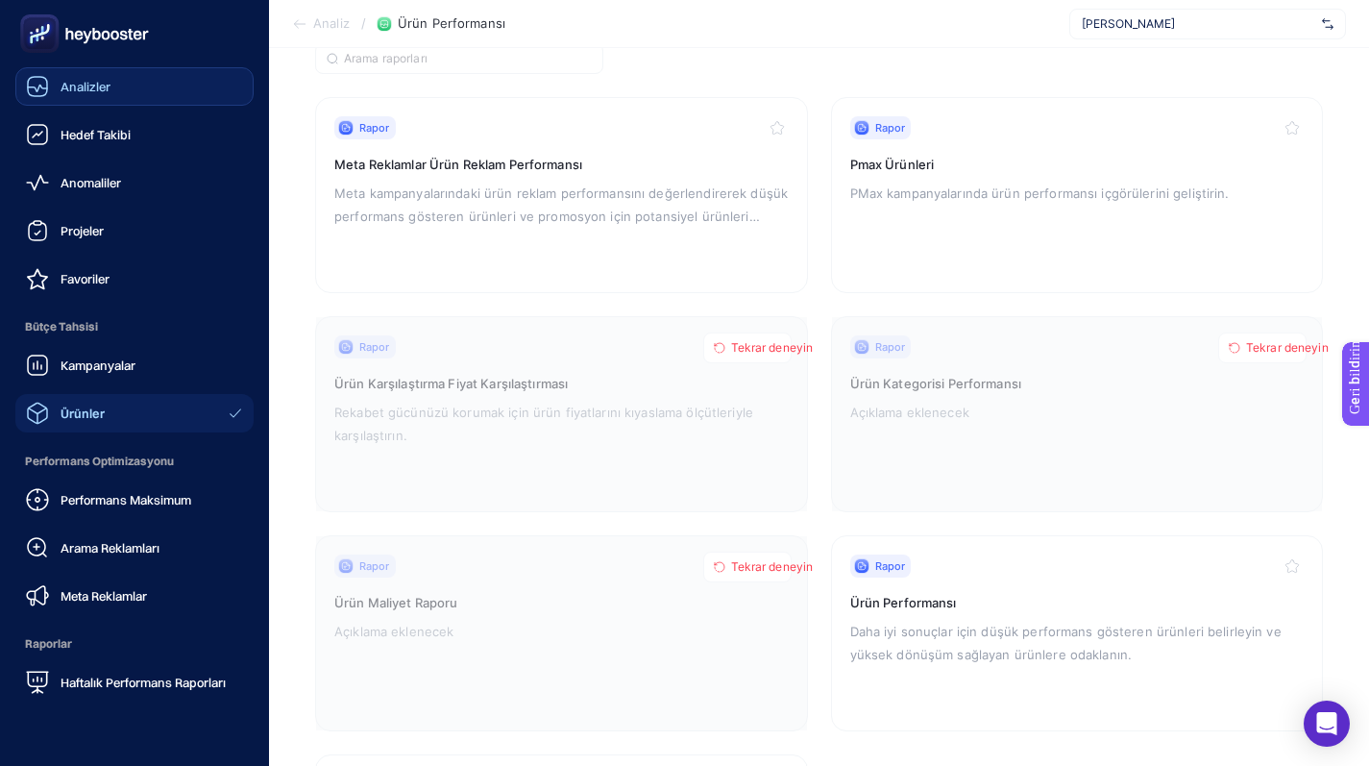
click at [93, 89] on font "Analizler" at bounding box center [86, 86] width 50 height 15
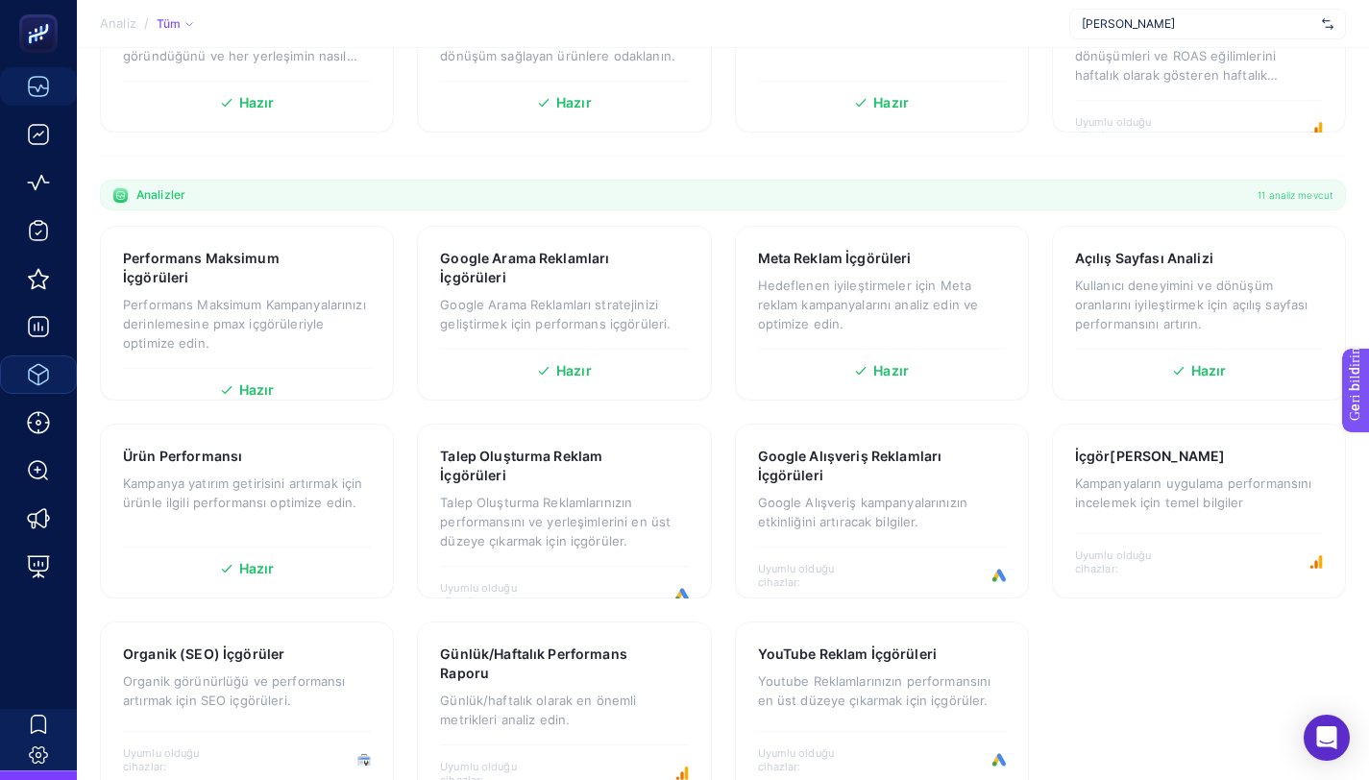
scroll to position [499, 0]
